Goal: Information Seeking & Learning: Learn about a topic

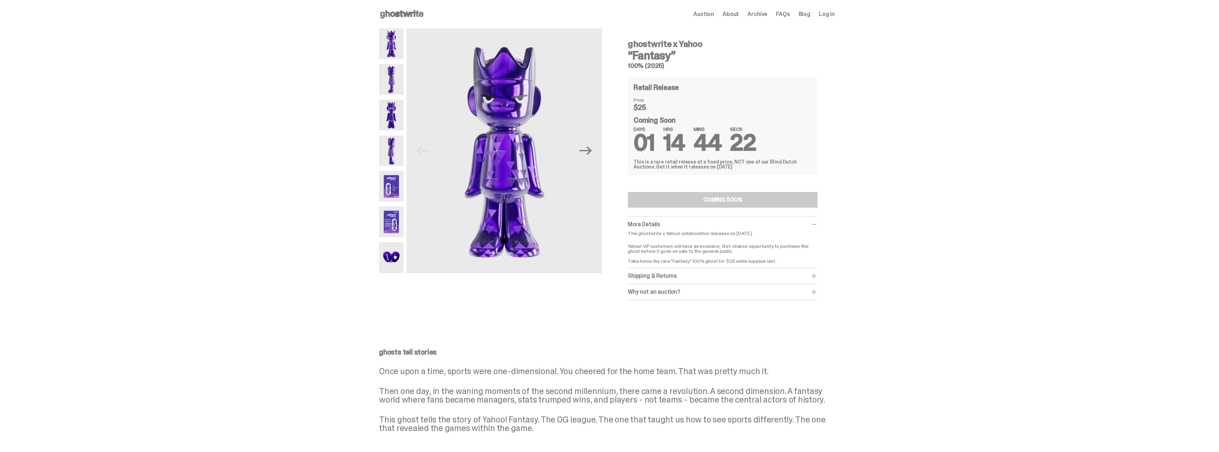
click at [397, 85] on img at bounding box center [391, 79] width 25 height 31
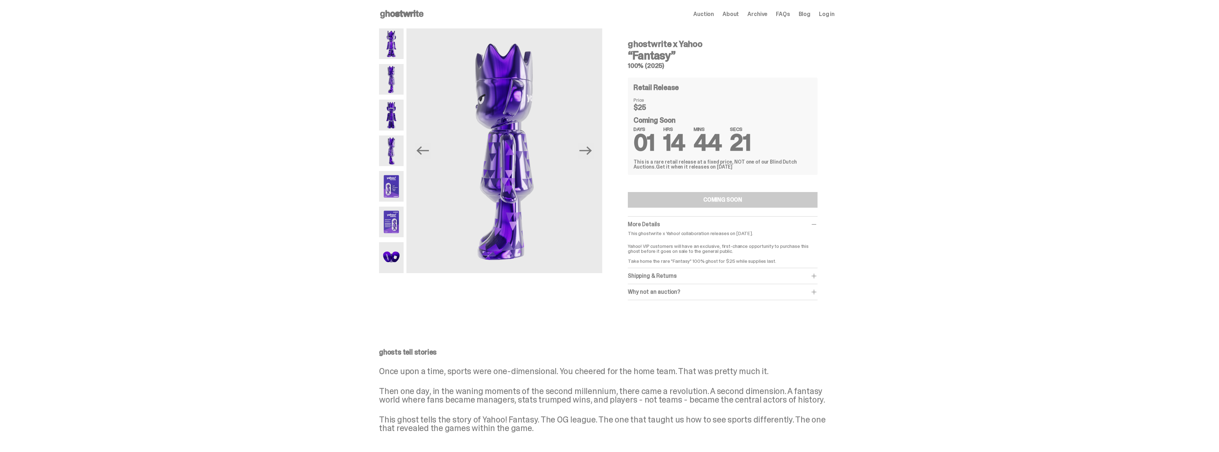
click at [401, 117] on img at bounding box center [391, 115] width 25 height 31
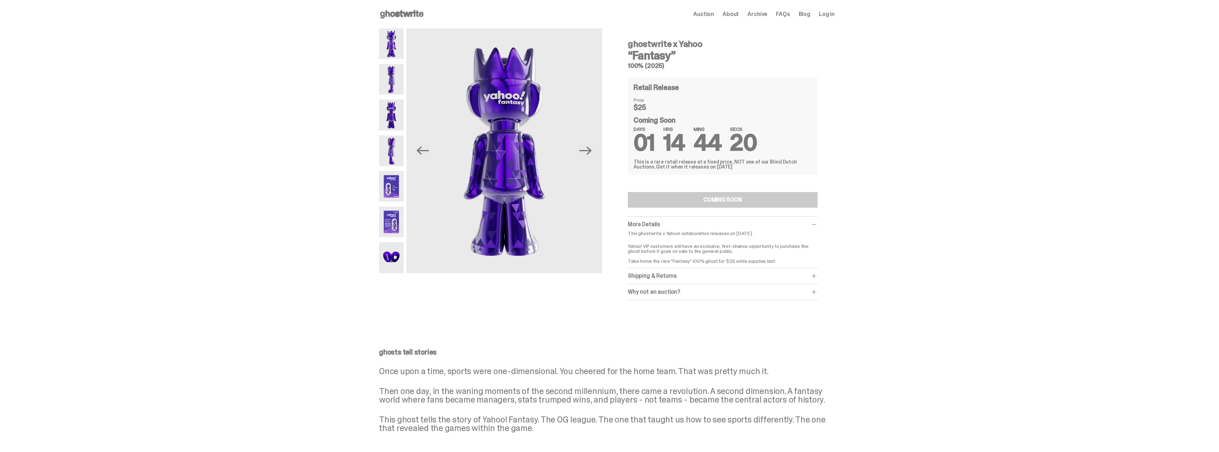
click at [403, 157] on img at bounding box center [391, 151] width 25 height 31
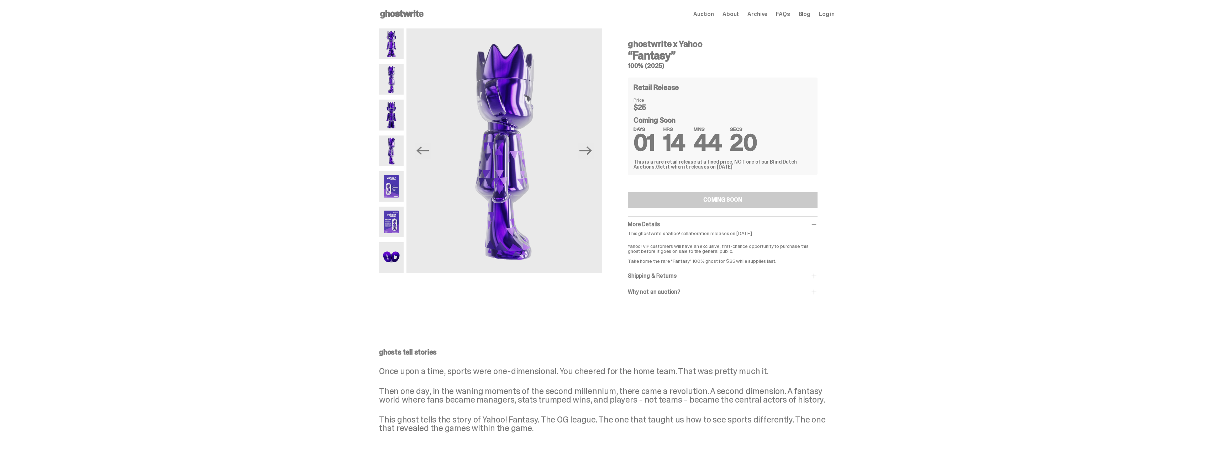
click at [399, 199] on img at bounding box center [391, 186] width 25 height 31
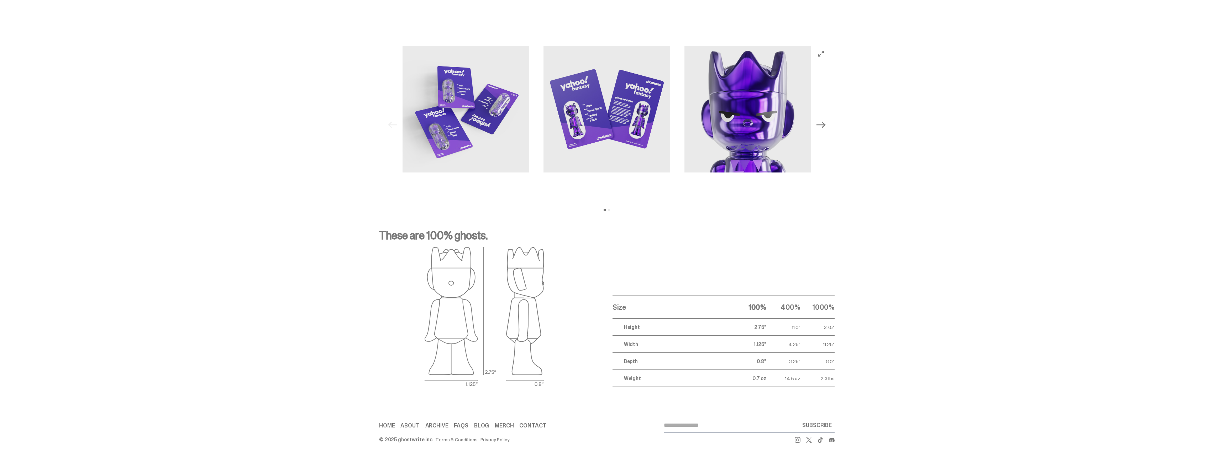
scroll to position [746, 0]
